Goal: Transaction & Acquisition: Download file/media

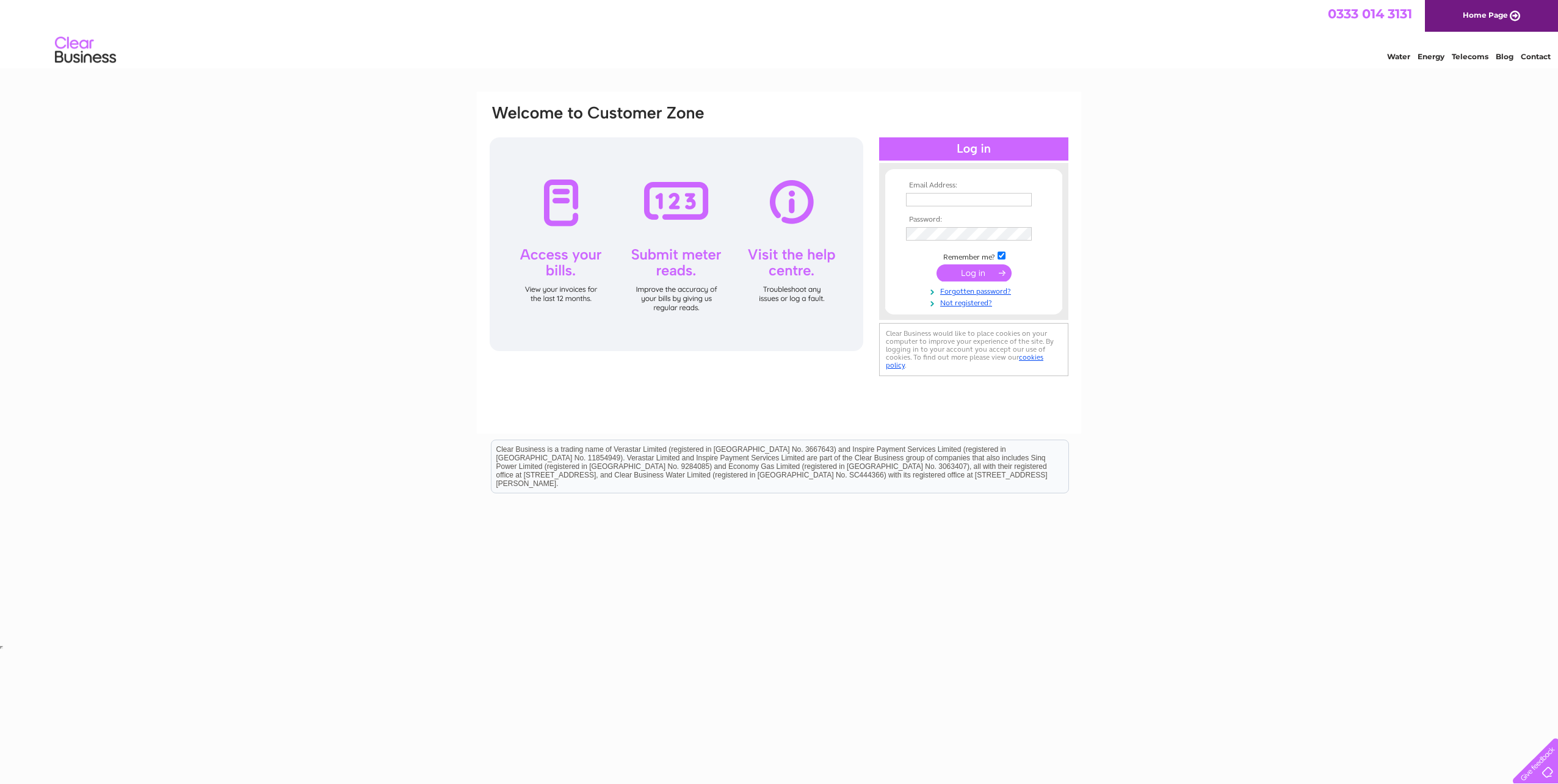
type input "accounts@sellar-eng.co.uk"
click at [976, 276] on input "submit" at bounding box center [974, 273] width 75 height 17
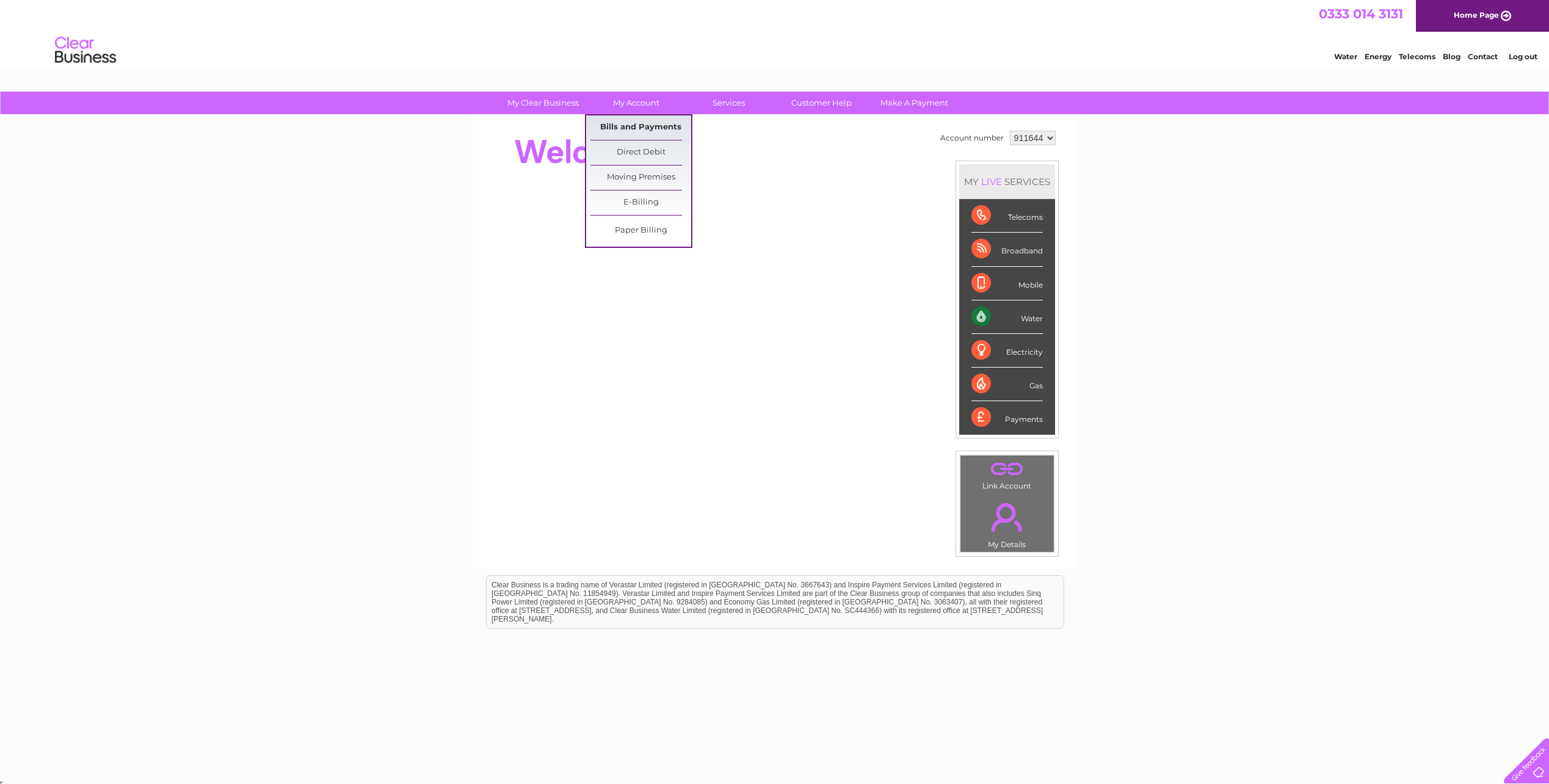
click at [619, 120] on link "Bills and Payments" at bounding box center [640, 127] width 100 height 24
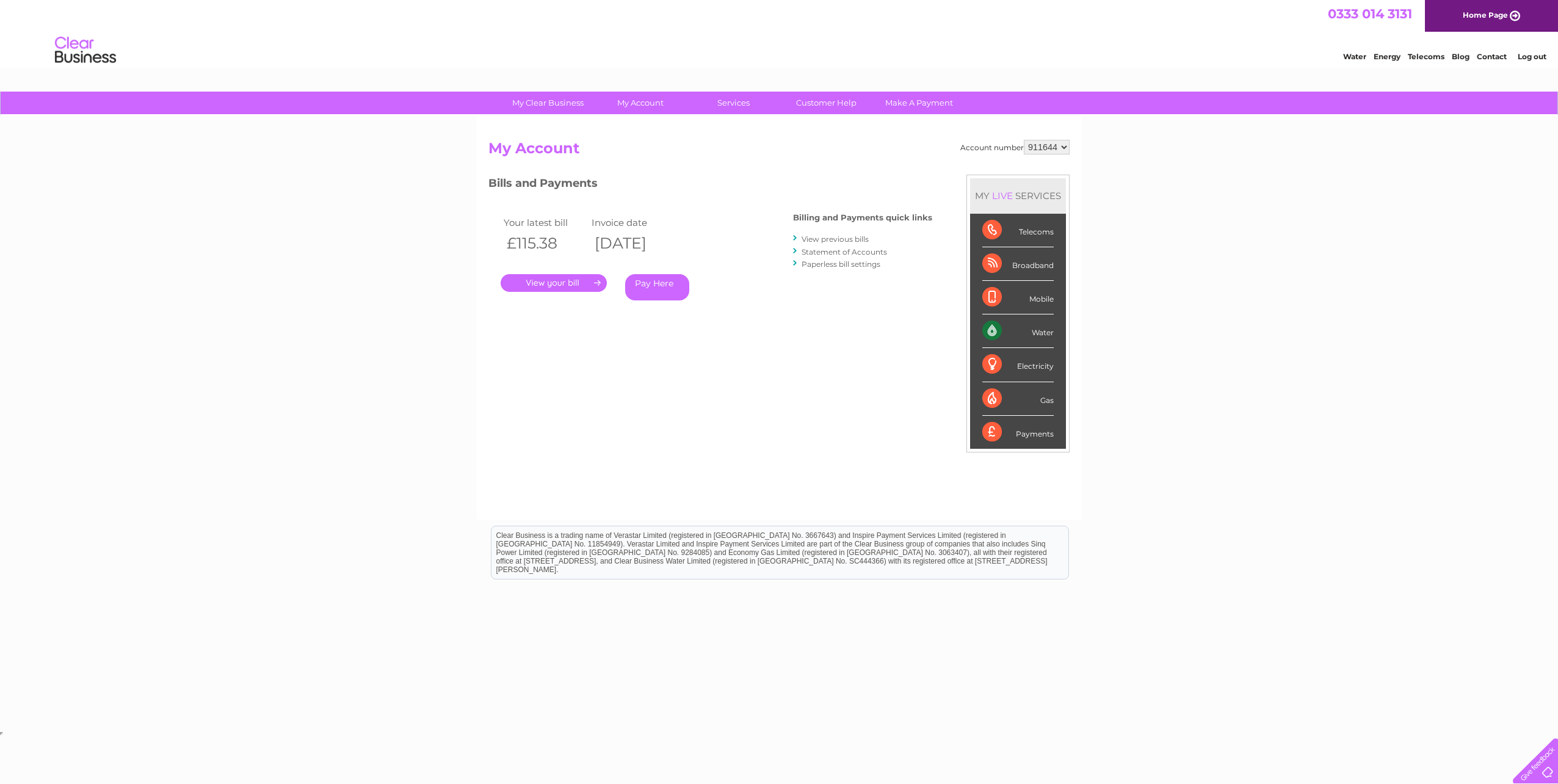
click at [581, 283] on link "." at bounding box center [554, 282] width 107 height 17
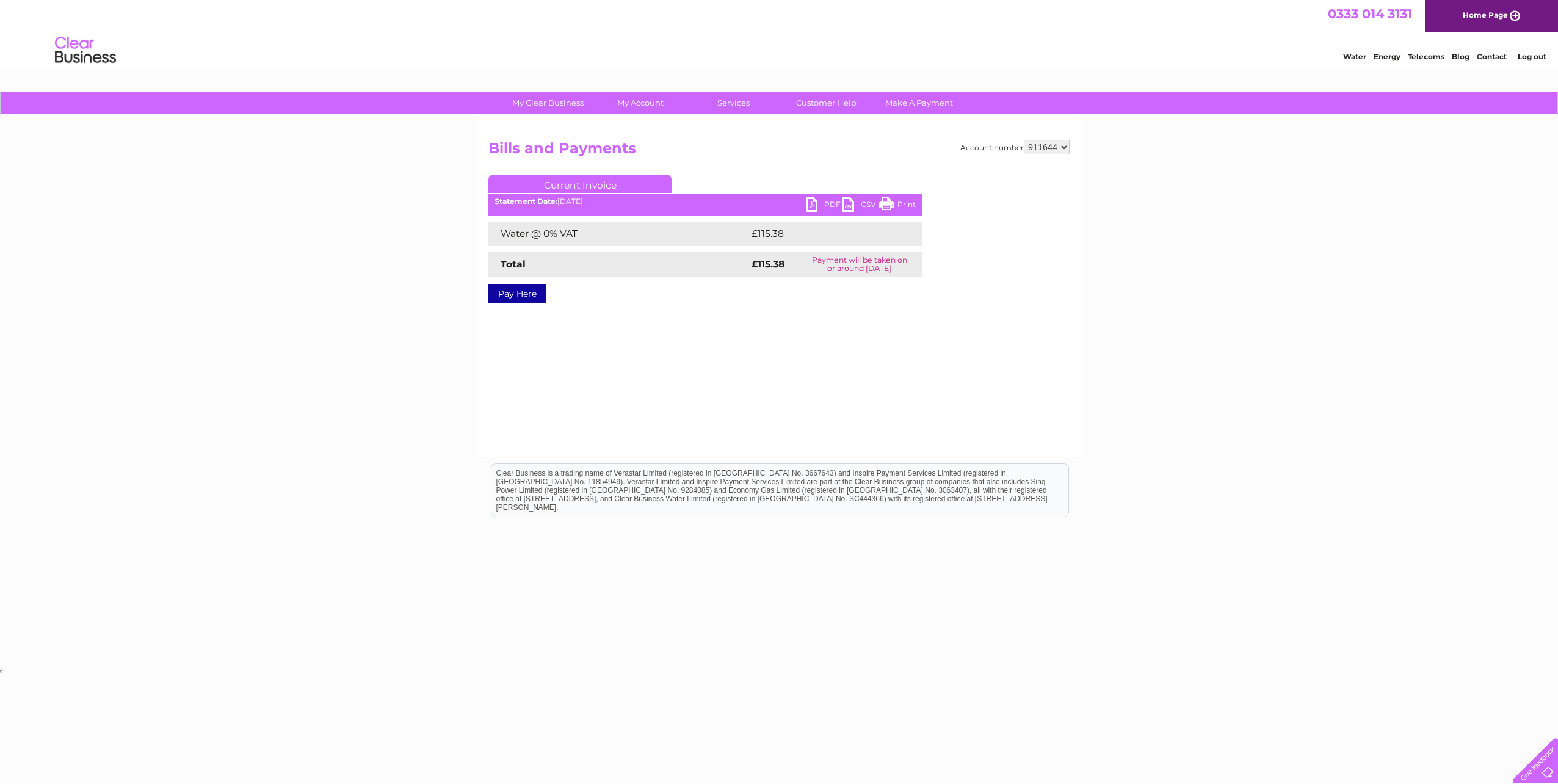
click at [823, 201] on link "PDF" at bounding box center [824, 206] width 36 height 17
